Goal: Task Accomplishment & Management: Use online tool/utility

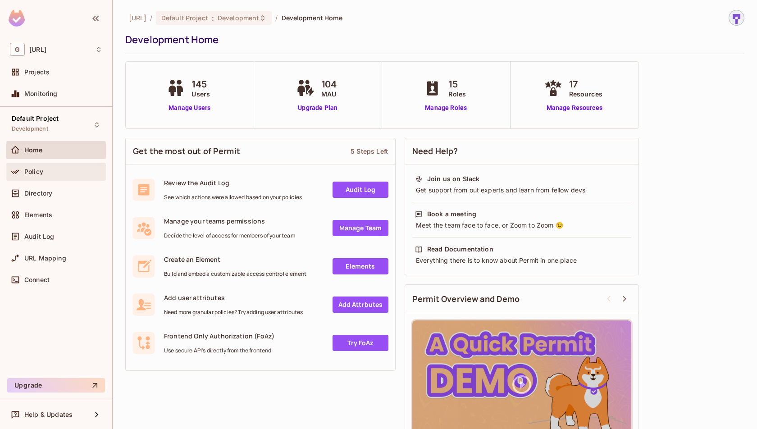
click at [36, 168] on span "Policy" at bounding box center [33, 171] width 19 height 7
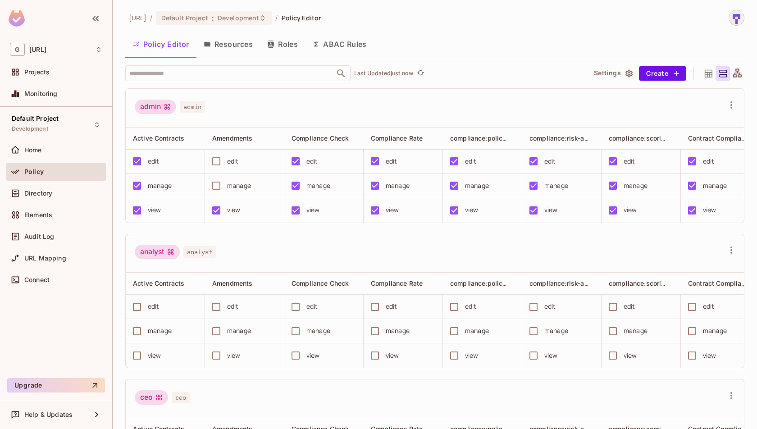
click at [234, 45] on button "Resources" at bounding box center [229, 44] width 64 height 23
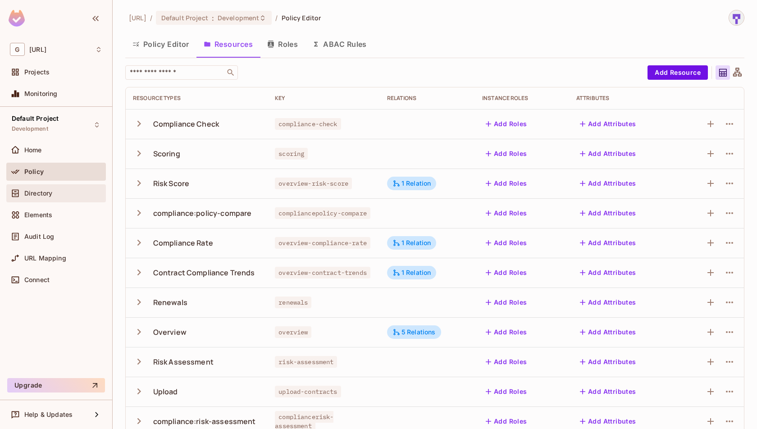
click at [37, 194] on span "Directory" at bounding box center [38, 193] width 28 height 7
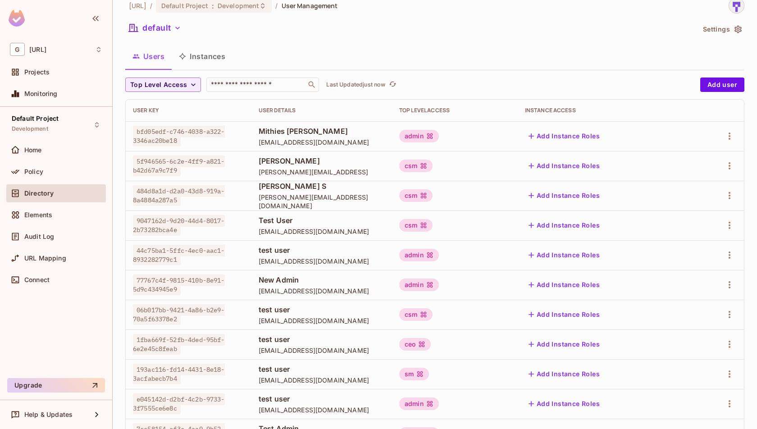
scroll to position [12, 0]
click at [33, 173] on span "Policy" at bounding box center [33, 171] width 19 height 7
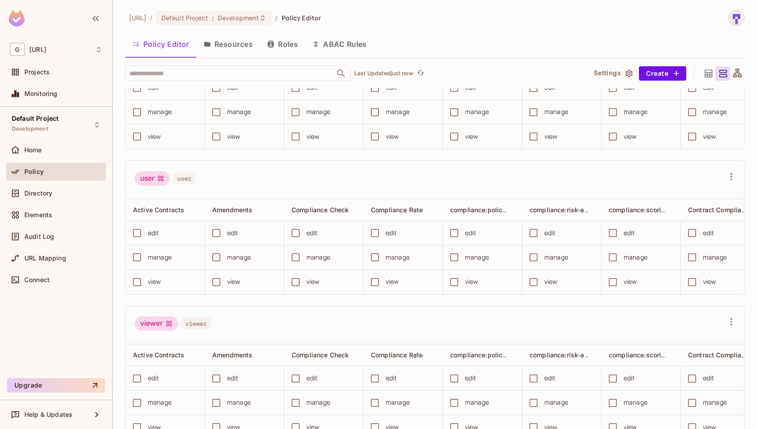
scroll to position [1767, 0]
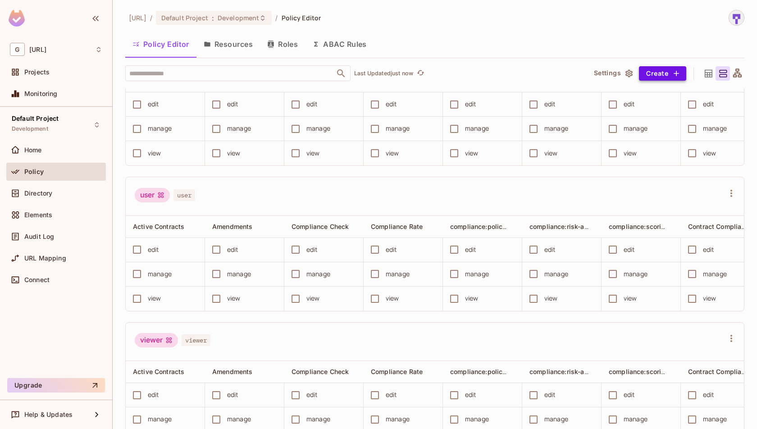
click at [663, 67] on button "Create" at bounding box center [662, 73] width 47 height 14
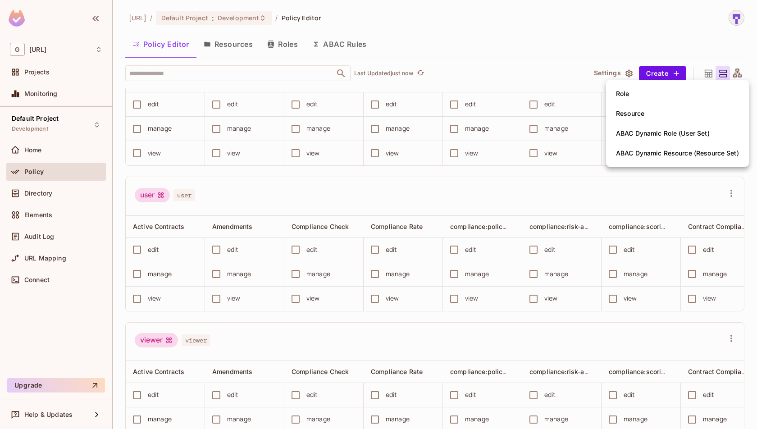
click at [640, 114] on div "Resource" at bounding box center [630, 113] width 28 height 9
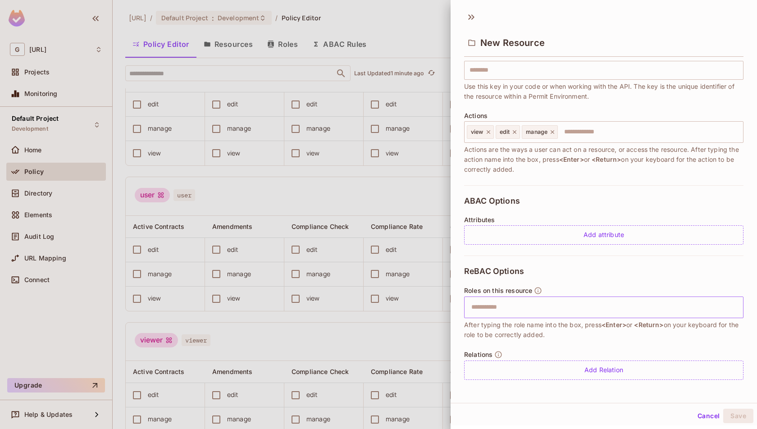
scroll to position [0, 0]
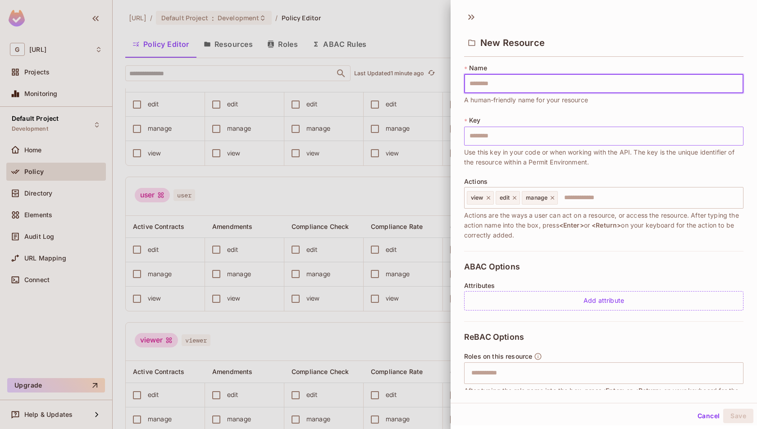
click at [497, 137] on input "text" at bounding box center [603, 136] width 279 height 19
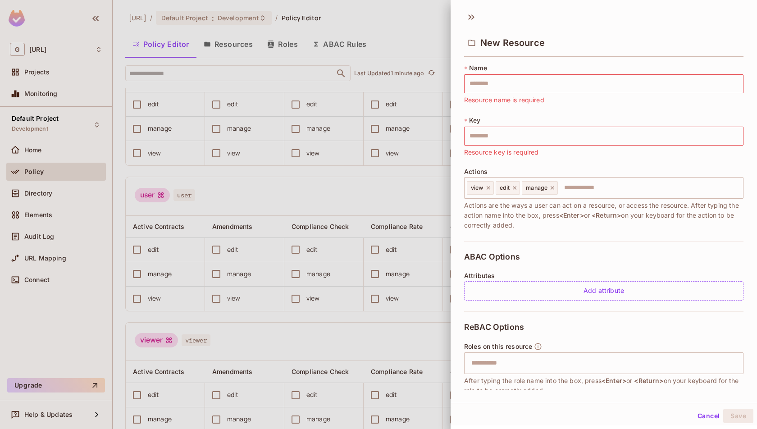
click at [526, 123] on div "* Key ​ Resource key is required" at bounding box center [603, 136] width 279 height 41
click at [472, 18] on icon at bounding box center [473, 16] width 3 height 5
